Goal: Navigation & Orientation: Find specific page/section

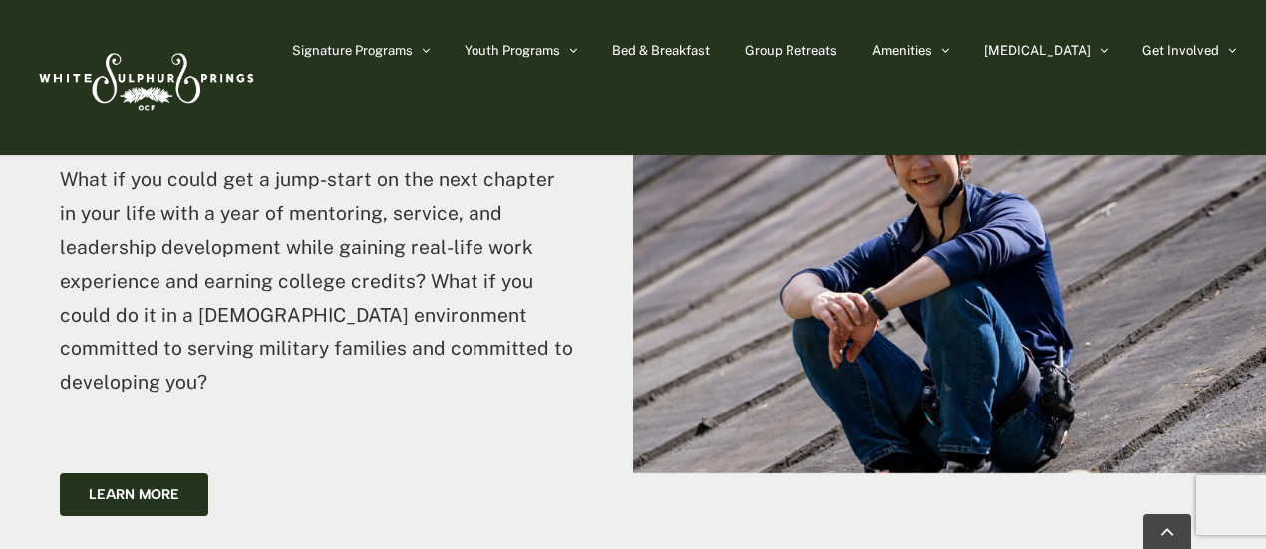
scroll to position [4721, 0]
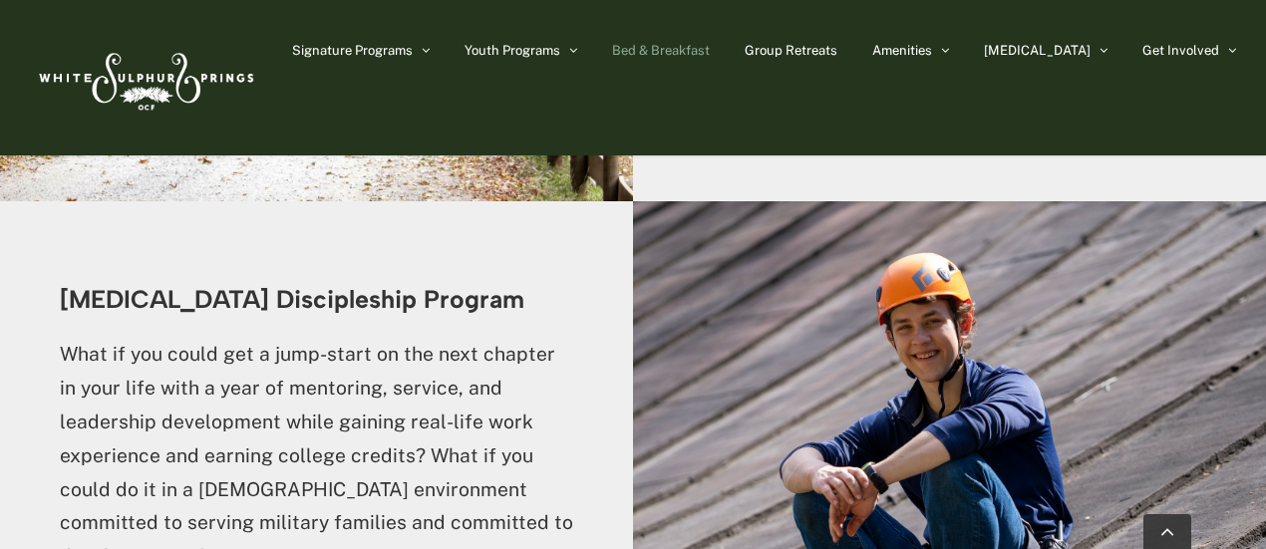
click at [706, 59] on link "Bed & Breakfast" at bounding box center [661, 50] width 98 height 100
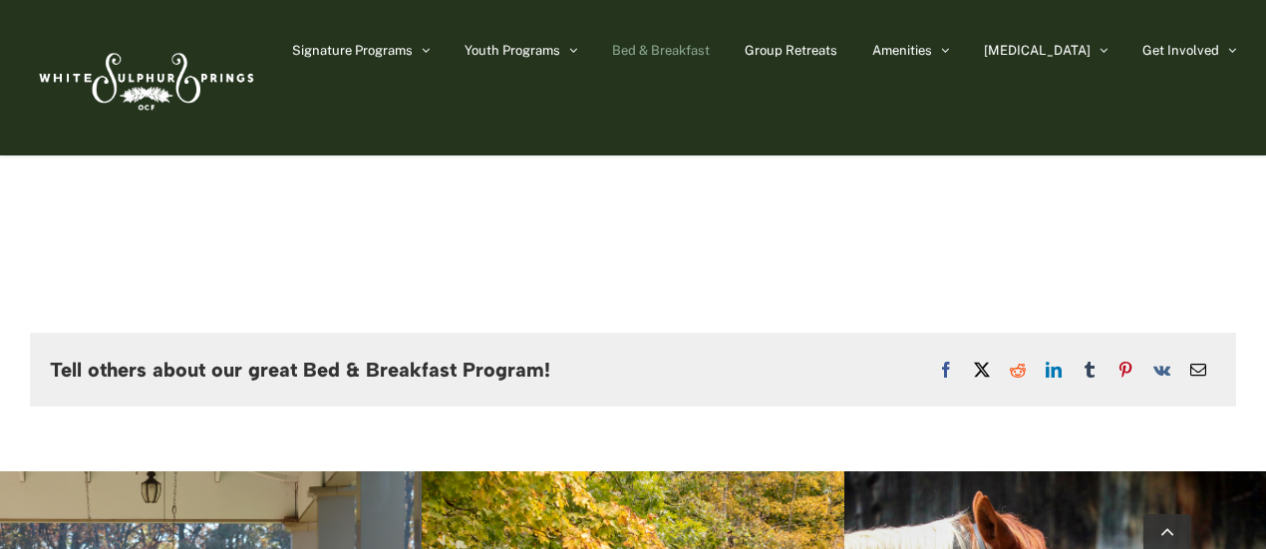
scroll to position [2345, 0]
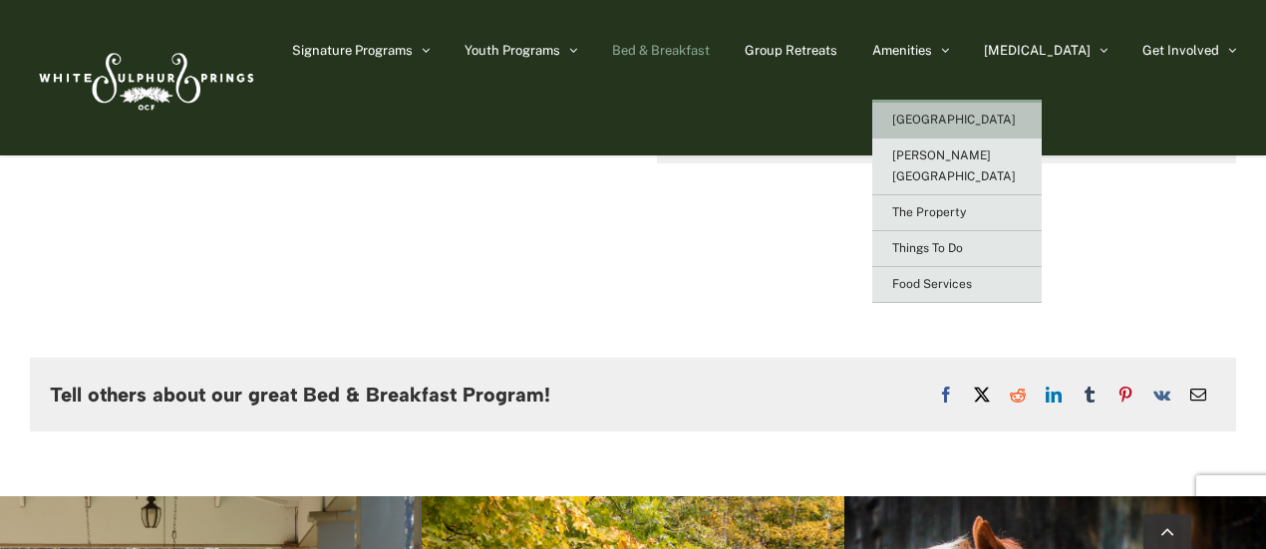
click at [1014, 127] on span "[GEOGRAPHIC_DATA]" at bounding box center [954, 120] width 124 height 14
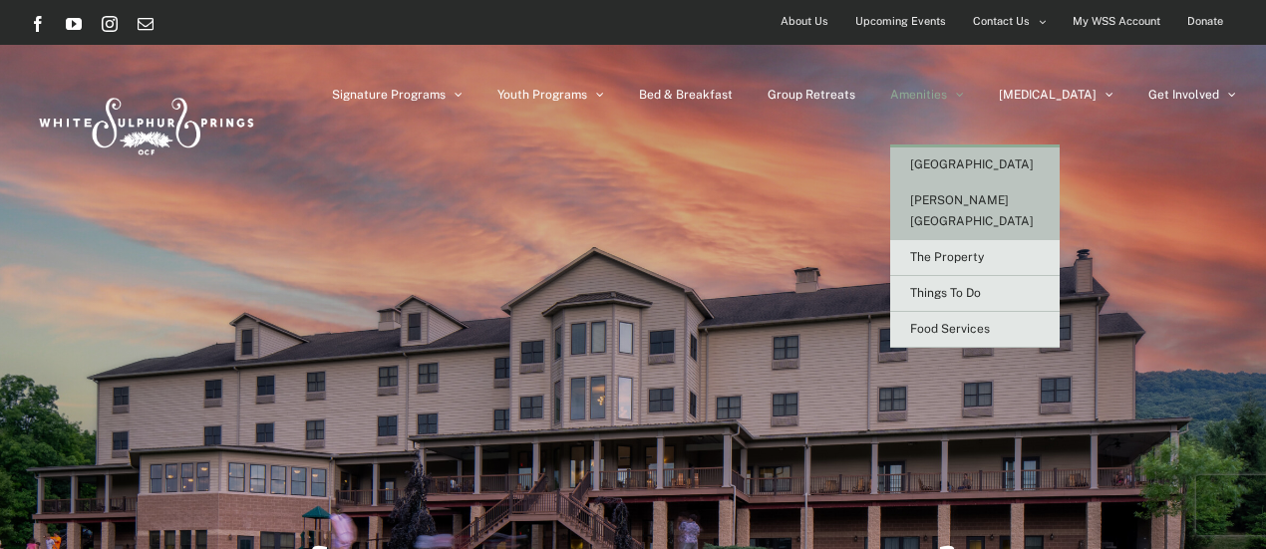
click at [1023, 214] on link "[PERSON_NAME][GEOGRAPHIC_DATA]" at bounding box center [974, 211] width 169 height 57
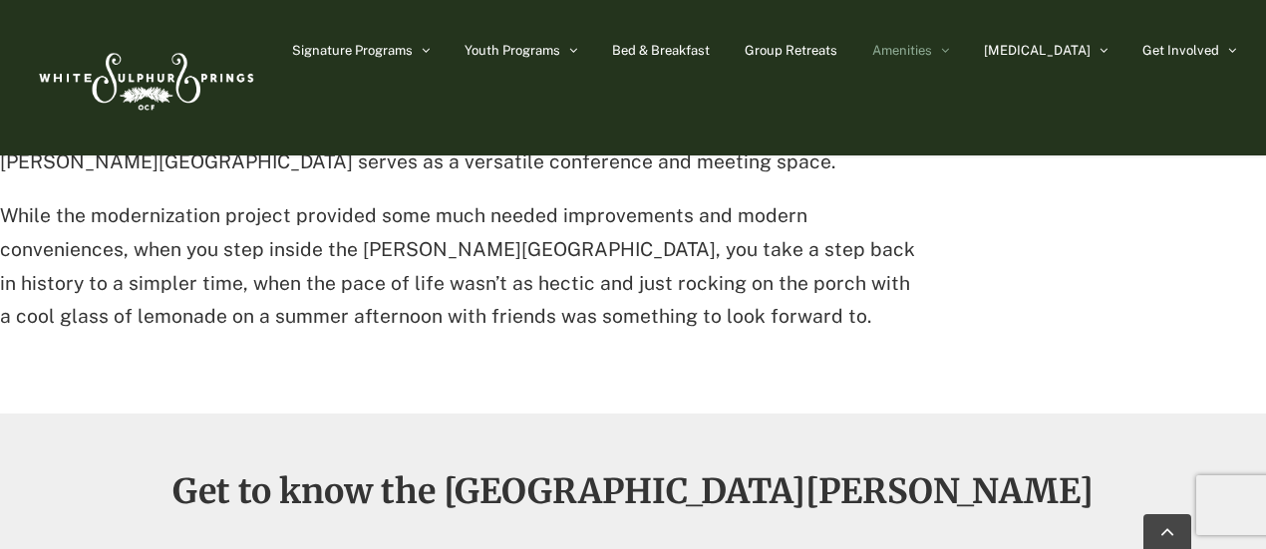
scroll to position [935, 0]
